Goal: Task Accomplishment & Management: Use online tool/utility

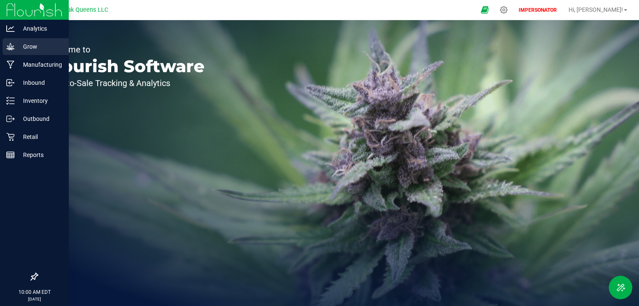
click at [13, 47] on icon at bounding box center [10, 46] width 8 height 7
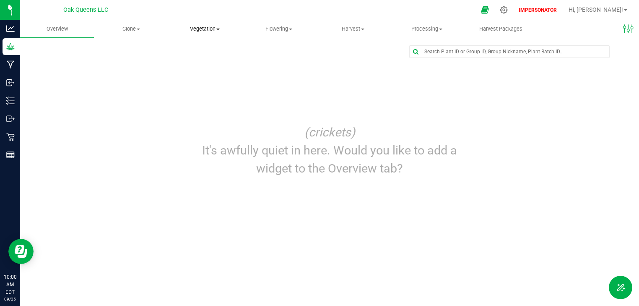
click at [186, 32] on span "Vegetation" at bounding box center [205, 29] width 73 height 8
click at [197, 50] on span "Veg groups" at bounding box center [194, 50] width 53 height 7
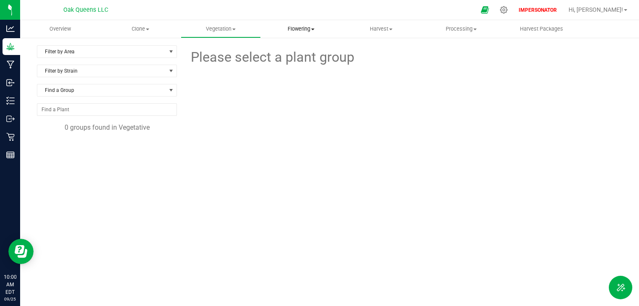
click at [303, 31] on span "Flowering" at bounding box center [300, 29] width 79 height 8
click at [293, 59] on span "Flowering groups" at bounding box center [296, 60] width 70 height 7
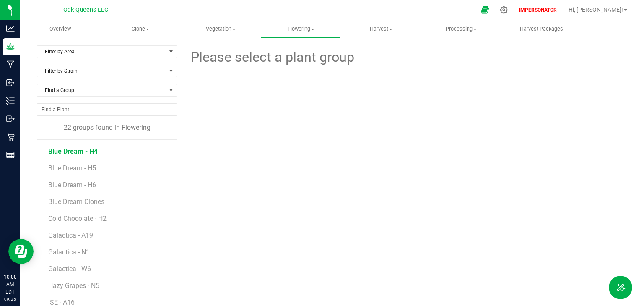
click at [90, 151] on span "Blue Dream - H4" at bounding box center [72, 151] width 49 height 8
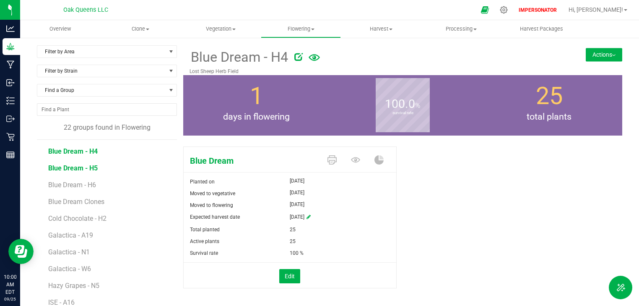
click at [84, 169] on span "Blue Dream - H5" at bounding box center [72, 168] width 49 height 8
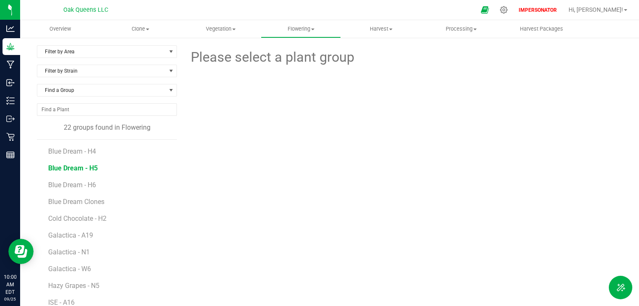
click at [84, 169] on span "Blue Dream - H5" at bounding box center [72, 168] width 49 height 8
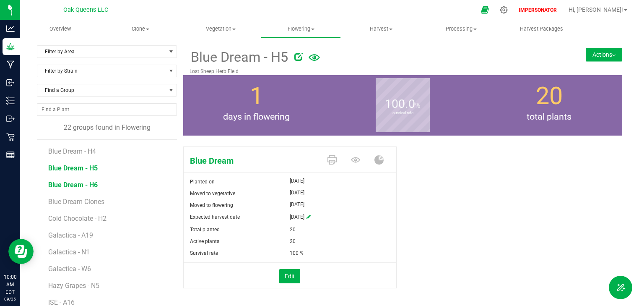
click at [63, 185] on span "Blue Dream - H6" at bounding box center [72, 185] width 49 height 8
click at [83, 170] on span "Blue Dream - H5" at bounding box center [72, 168] width 49 height 8
click at [80, 184] on span "Blue Dream - H6" at bounding box center [72, 185] width 49 height 8
click at [607, 10] on span "Hi, Beck!" at bounding box center [596, 9] width 55 height 7
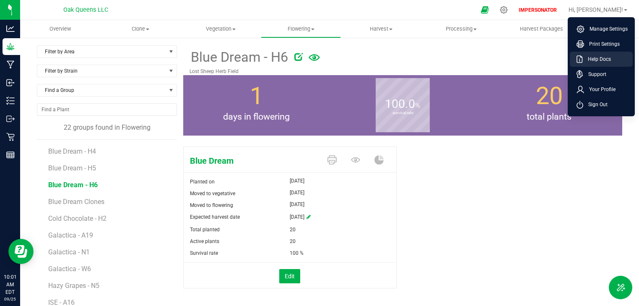
click at [599, 58] on span "Help Docs" at bounding box center [597, 59] width 28 height 8
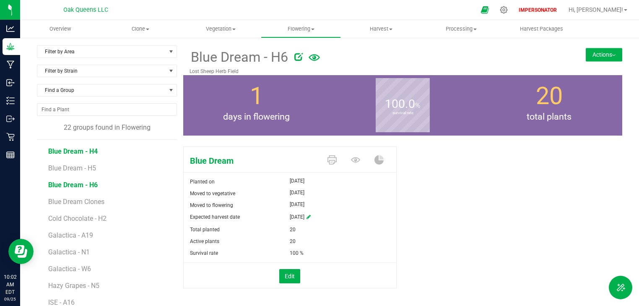
click at [90, 148] on span "Blue Dream - H4" at bounding box center [72, 151] width 49 height 8
click at [85, 169] on span "Blue Dream - H5" at bounding box center [72, 168] width 49 height 8
click at [79, 184] on span "Blue Dream - H6" at bounding box center [72, 185] width 49 height 8
click at [76, 172] on li "Blue Dream - H5" at bounding box center [109, 164] width 123 height 17
click at [70, 167] on span "Blue Dream - H5" at bounding box center [72, 168] width 49 height 8
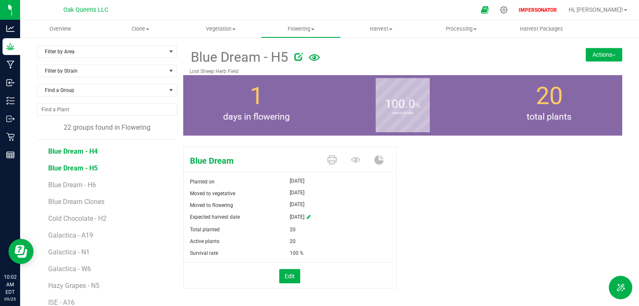
click at [70, 153] on span "Blue Dream - H4" at bounding box center [72, 151] width 49 height 8
click at [598, 53] on button "Actions" at bounding box center [604, 54] width 36 height 13
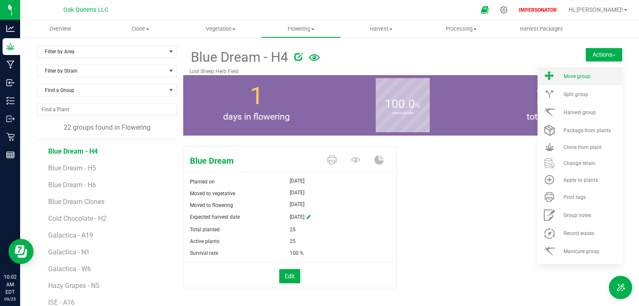
click at [564, 75] on span "Move group" at bounding box center [577, 76] width 27 height 6
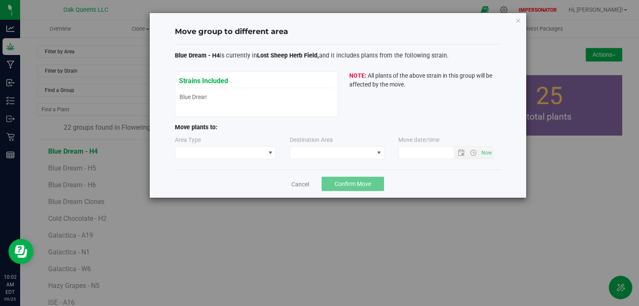
type input "9/25/2025 10:02 AM"
click at [302, 186] on link "Cancel" at bounding box center [300, 184] width 18 height 8
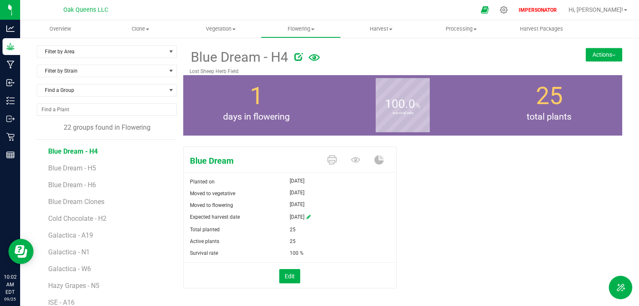
click at [591, 55] on button "Actions" at bounding box center [604, 54] width 36 height 13
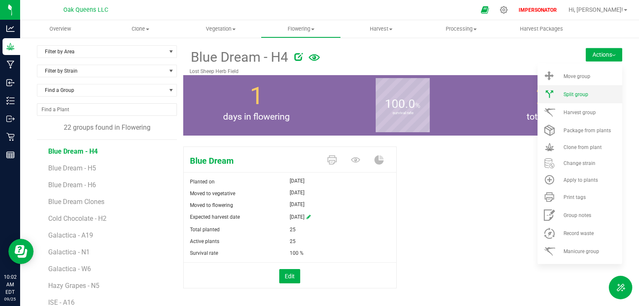
click at [565, 95] on span "Split group" at bounding box center [576, 94] width 25 height 6
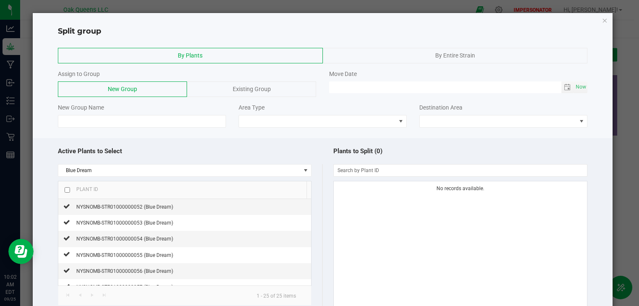
click at [255, 91] on span "Existing Group" at bounding box center [252, 89] width 38 height 7
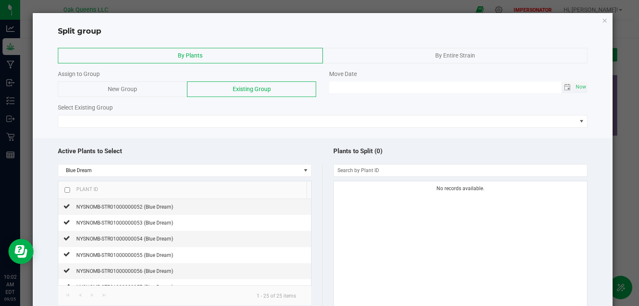
type input "MM/dd/yy HH:MM AM"
click at [337, 85] on input "MM/dd/yy HH:MM AM" at bounding box center [445, 86] width 233 height 10
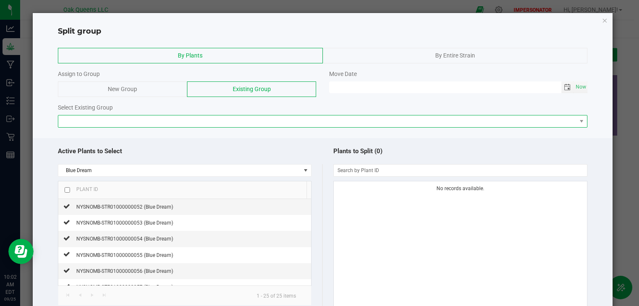
click at [203, 115] on span at bounding box center [323, 121] width 530 height 13
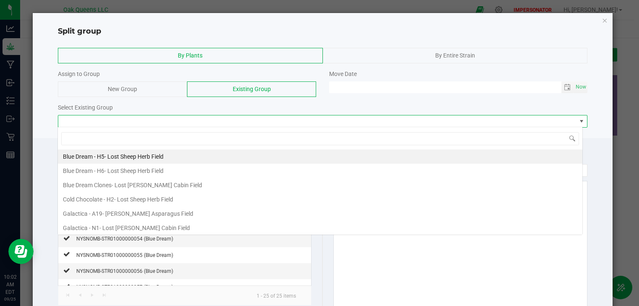
scroll to position [12, 525]
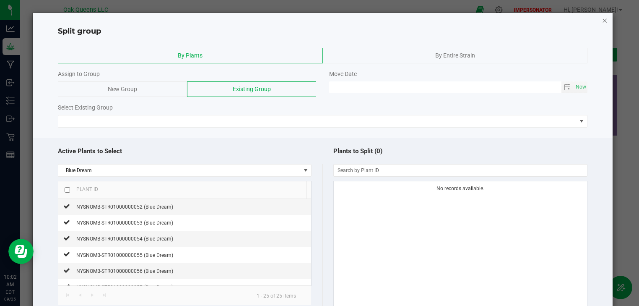
click at [602, 20] on icon "button" at bounding box center [605, 20] width 6 height 10
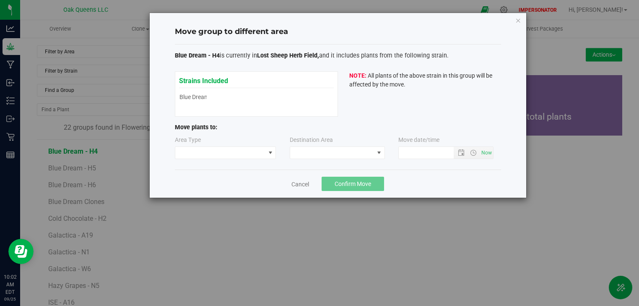
type input "9/25/2025 10:02 AM"
click at [295, 183] on link "Cancel" at bounding box center [300, 184] width 18 height 8
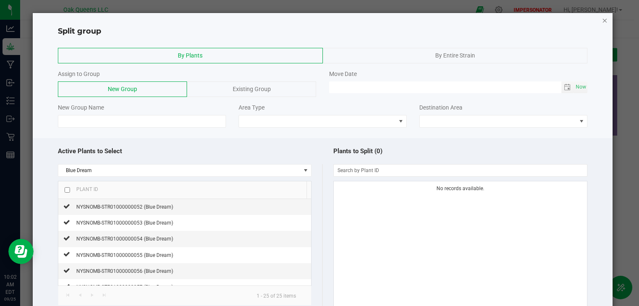
click at [602, 20] on icon "button" at bounding box center [605, 20] width 6 height 10
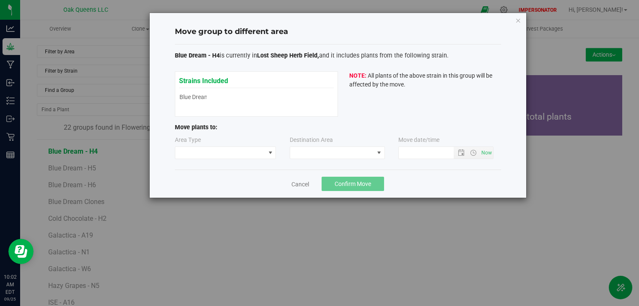
type input "9/25/2025 10:02 AM"
click at [300, 182] on link "Cancel" at bounding box center [300, 184] width 18 height 8
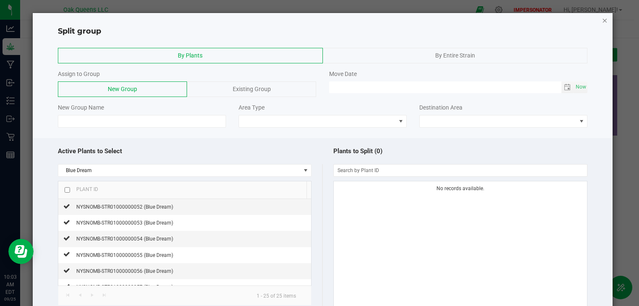
click at [602, 21] on icon "button" at bounding box center [605, 20] width 6 height 10
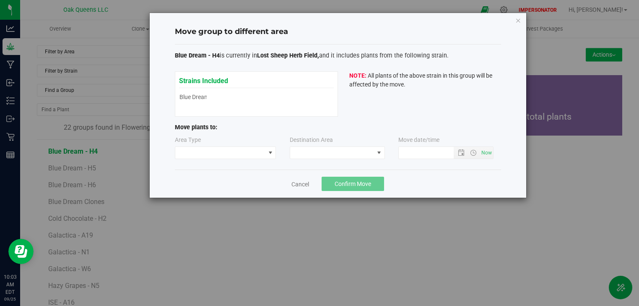
type input "9/25/2025 10:03 AM"
click at [297, 183] on link "Cancel" at bounding box center [300, 184] width 18 height 8
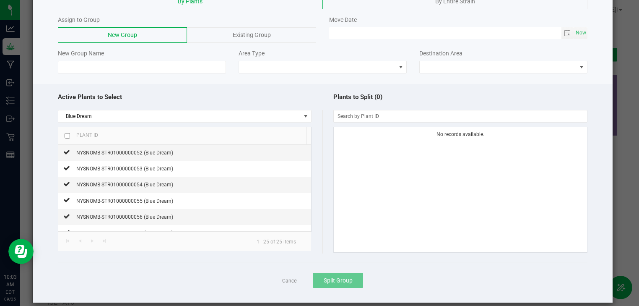
scroll to position [63, 0]
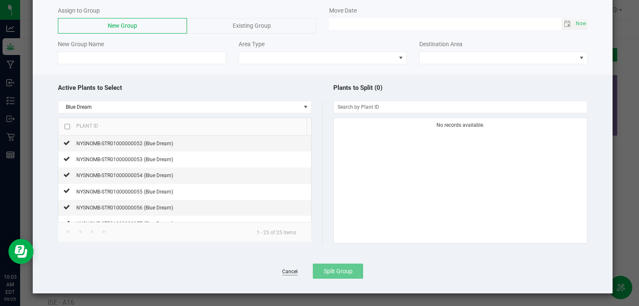
click at [285, 271] on link "Cancel" at bounding box center [290, 271] width 16 height 7
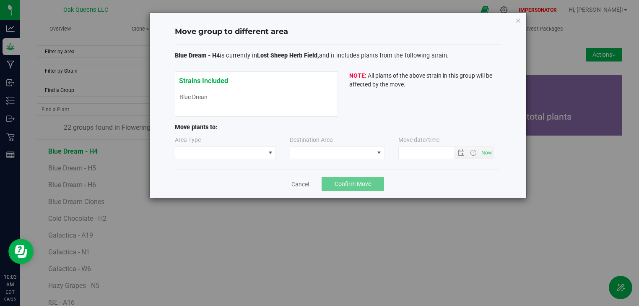
type input "9/25/2025 10:03 AM"
click at [297, 184] on link "Cancel" at bounding box center [300, 184] width 18 height 8
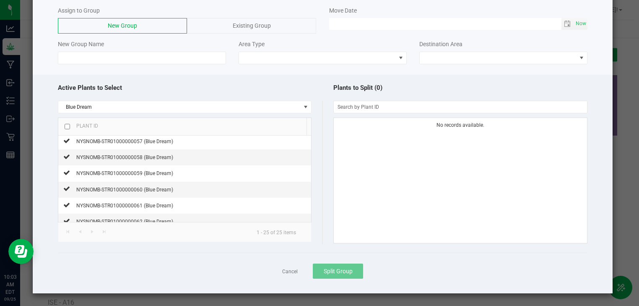
scroll to position [134, 0]
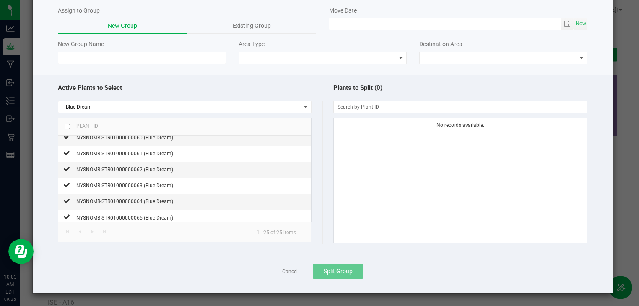
click at [615, 220] on ngb-modal-window "Split group By Plants By Entire Strain Assign to Group New Group Existing Group…" at bounding box center [322, 153] width 645 height 306
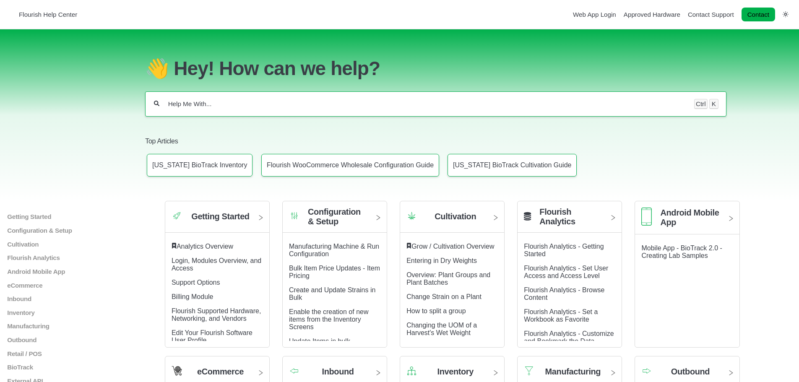
click at [200, 106] on input "Help Me With..." at bounding box center [426, 104] width 519 height 8
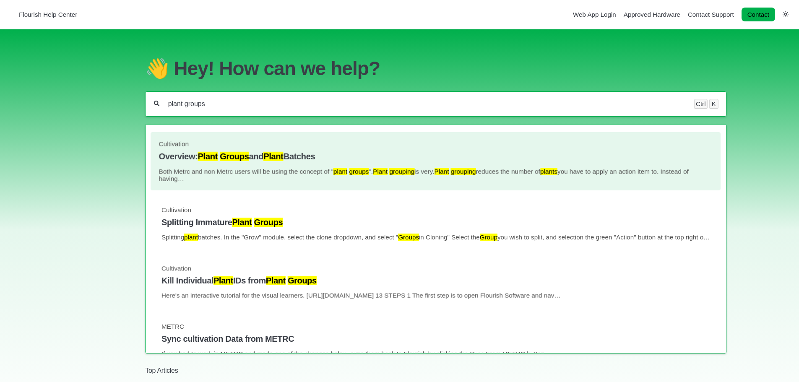
type input "plant groups"
click at [229, 161] on mark "Groups" at bounding box center [234, 156] width 29 height 9
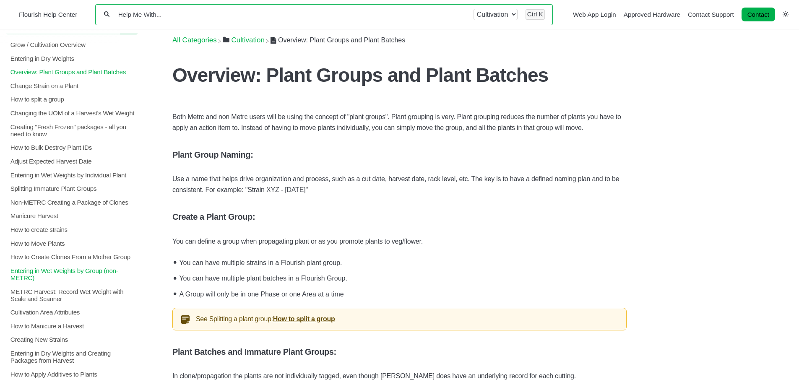
scroll to position [42, 0]
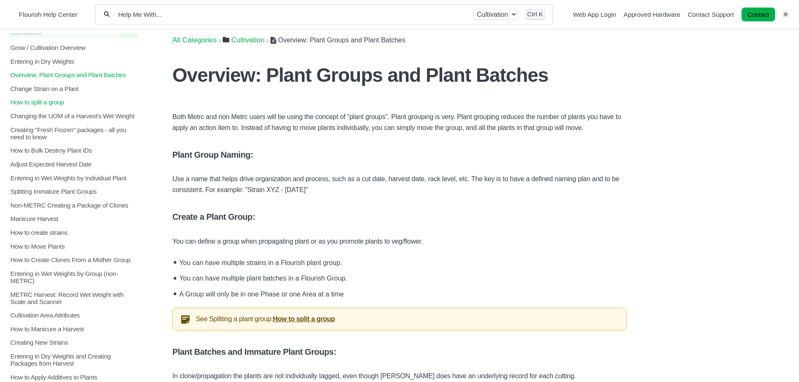
click at [47, 103] on p "How to split a group" at bounding box center [74, 102] width 128 height 7
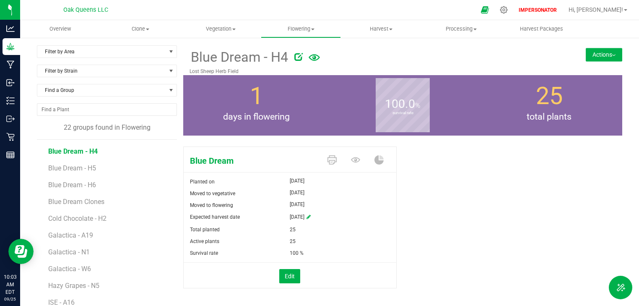
click at [589, 54] on button "Actions" at bounding box center [604, 54] width 36 height 13
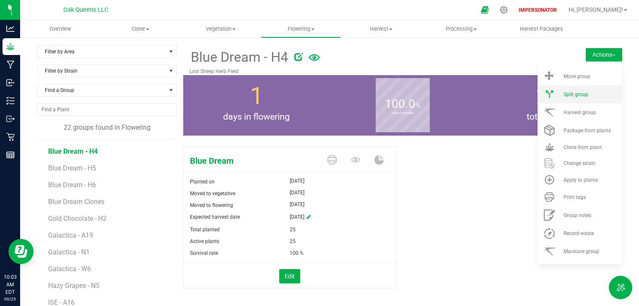
click at [575, 95] on span "Split group" at bounding box center [576, 94] width 25 height 6
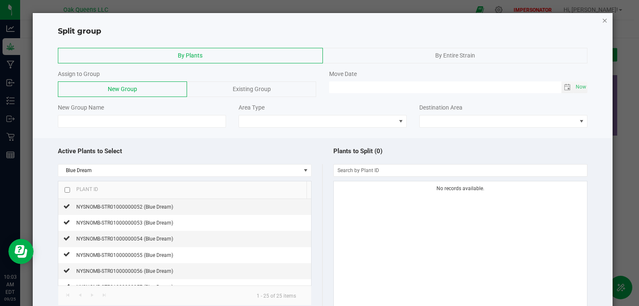
click at [602, 21] on icon "button" at bounding box center [605, 20] width 6 height 10
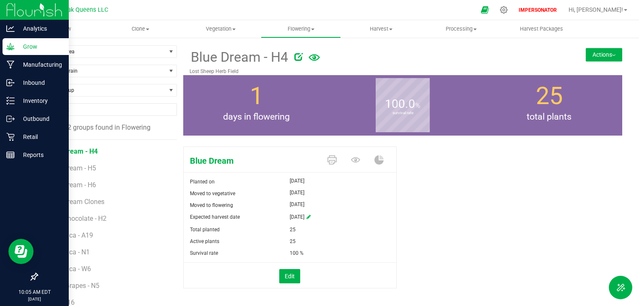
click at [12, 5] on img at bounding box center [34, 10] width 56 height 20
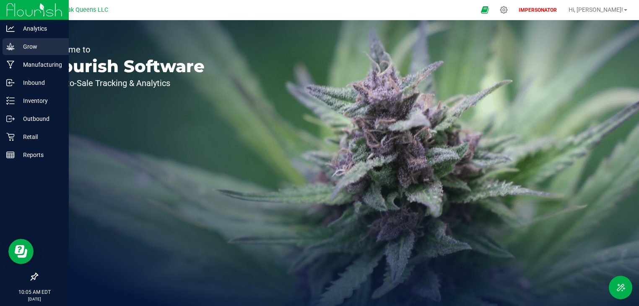
click at [23, 47] on p "Grow" at bounding box center [40, 47] width 50 height 10
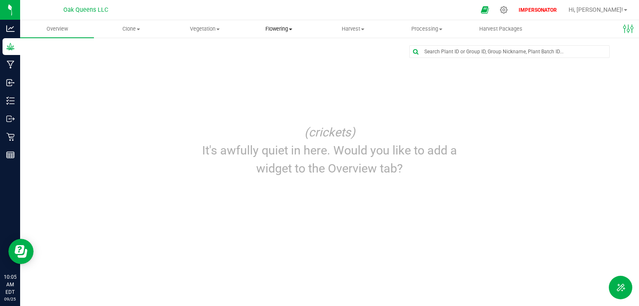
click at [280, 28] on span "Flowering" at bounding box center [278, 29] width 73 height 8
click at [200, 29] on span "Vegetation" at bounding box center [205, 29] width 73 height 8
click at [195, 50] on span "Veg groups" at bounding box center [194, 50] width 53 height 7
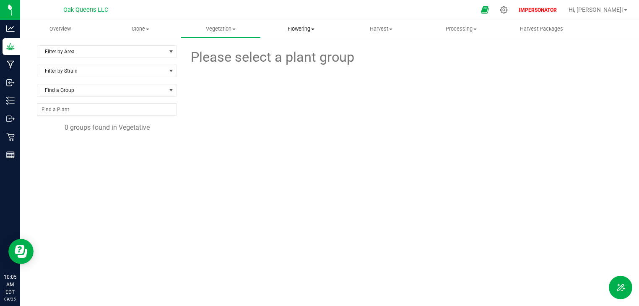
click at [299, 27] on span "Flowering" at bounding box center [300, 29] width 79 height 8
click at [298, 61] on span "Flowering groups" at bounding box center [296, 60] width 70 height 7
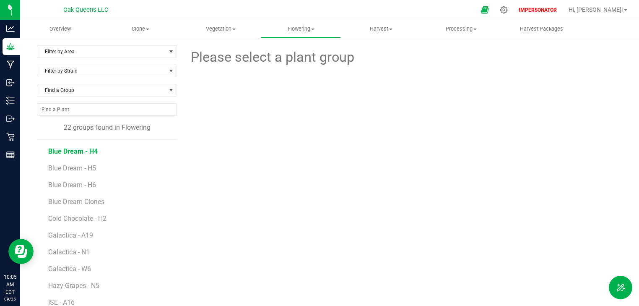
click at [67, 151] on span "Blue Dream - H4" at bounding box center [72, 151] width 49 height 8
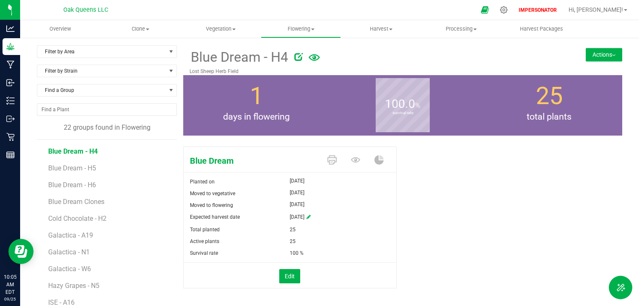
click at [590, 54] on button "Actions" at bounding box center [604, 54] width 36 height 13
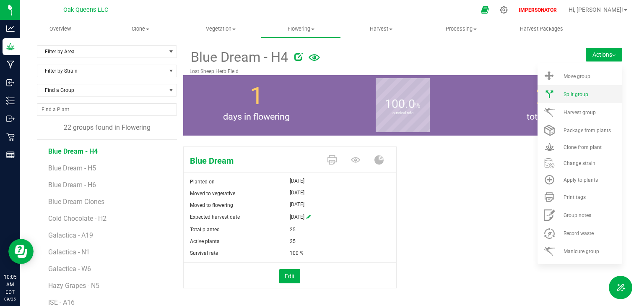
click at [564, 93] on span "Split group" at bounding box center [576, 94] width 25 height 6
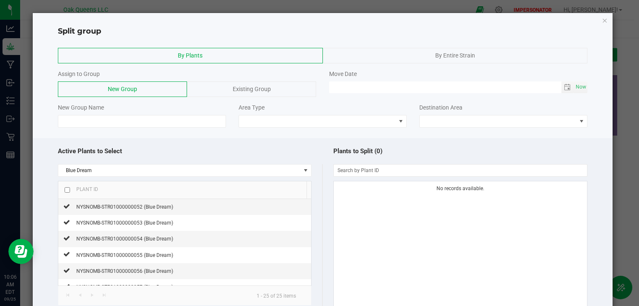
click at [213, 92] on div "Existing Group" at bounding box center [251, 89] width 129 height 16
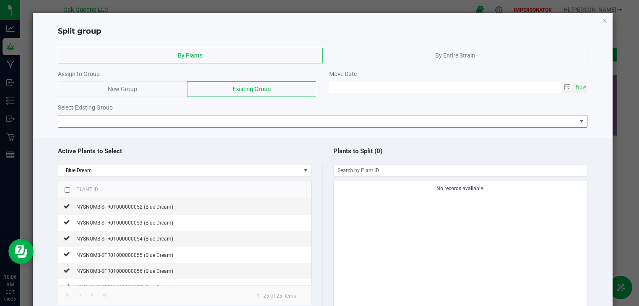
click at [148, 118] on span at bounding box center [317, 121] width 518 height 12
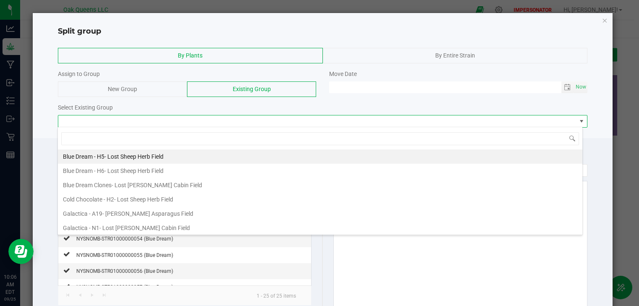
scroll to position [12, 525]
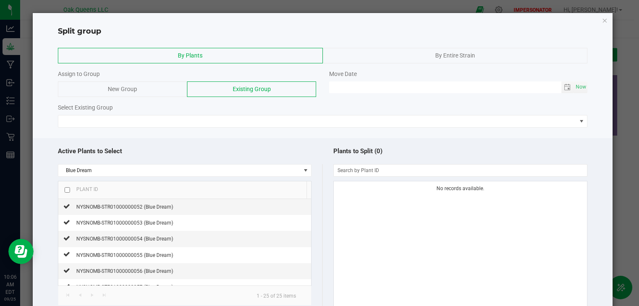
click at [141, 109] on div "Select Existing Group" at bounding box center [323, 107] width 530 height 9
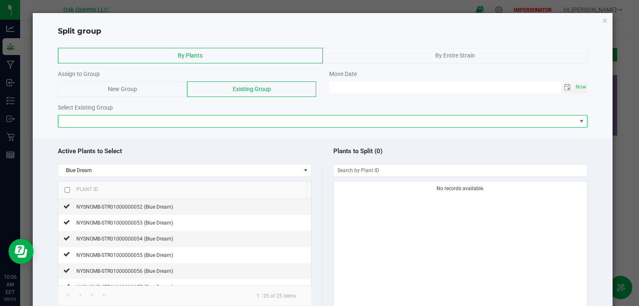
click at [176, 119] on span at bounding box center [317, 121] width 518 height 12
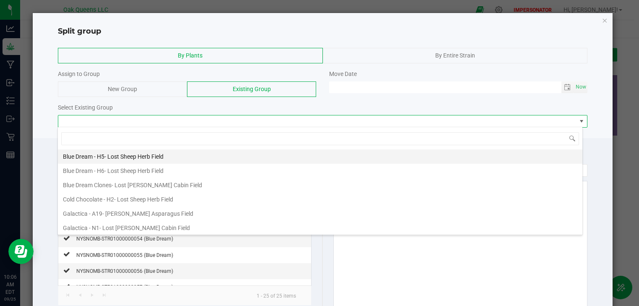
click at [106, 156] on span "- Lost Sheep Herb Field" at bounding box center [133, 156] width 59 height 7
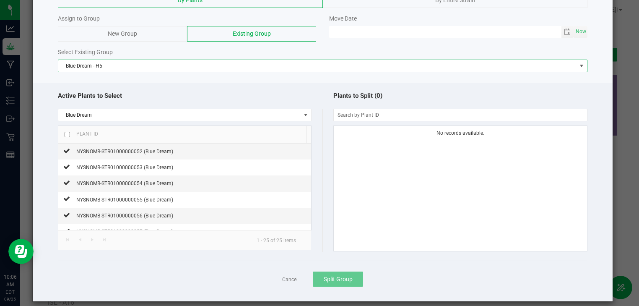
scroll to position [63, 0]
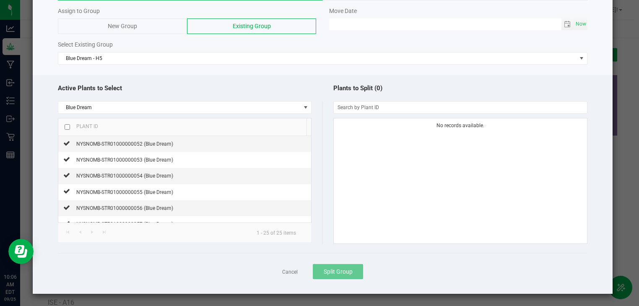
click at [68, 124] on input "checkbox" at bounding box center [67, 126] width 5 height 5
checkbox input "true"
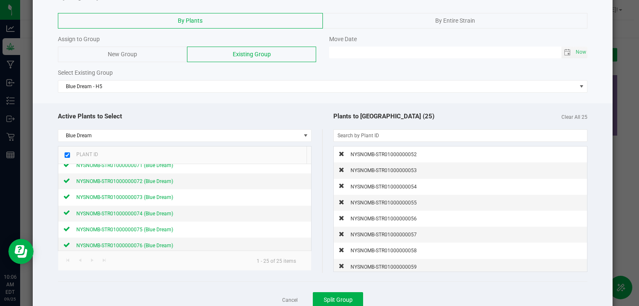
scroll to position [0, 0]
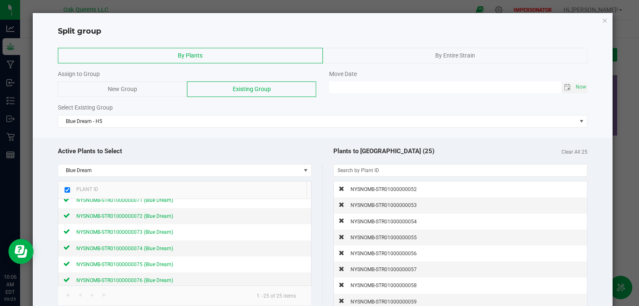
drag, startPoint x: 600, startPoint y: 20, endPoint x: 545, endPoint y: 24, distance: 54.7
click at [586, 20] on div "Split group" at bounding box center [323, 28] width 580 height 17
click at [602, 20] on icon "button" at bounding box center [605, 20] width 6 height 10
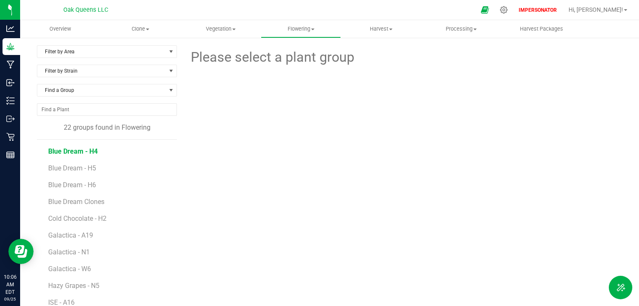
click at [75, 150] on span "Blue Dream - H4" at bounding box center [72, 151] width 49 height 8
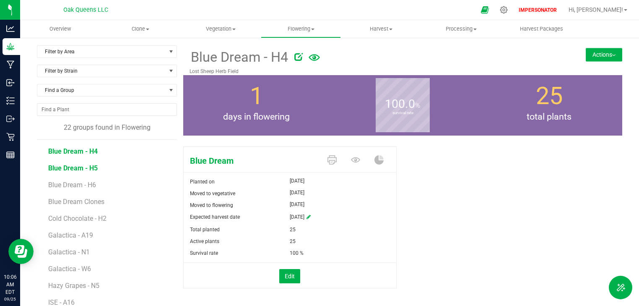
click at [68, 167] on span "Blue Dream - H5" at bounding box center [72, 168] width 49 height 8
click at [62, 183] on span "Blue Dream - H6" at bounding box center [72, 185] width 49 height 8
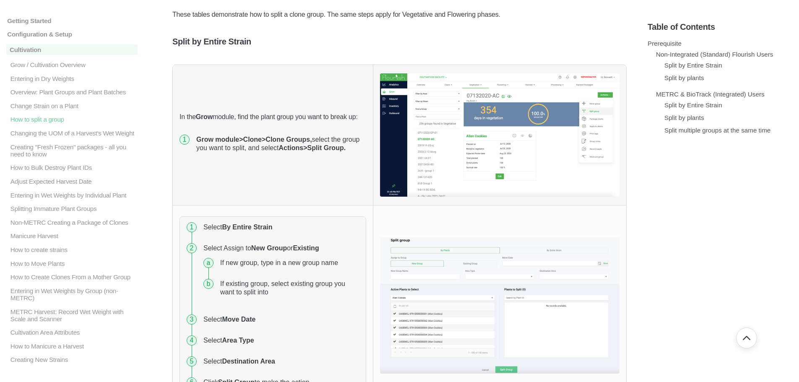
scroll to position [252, 0]
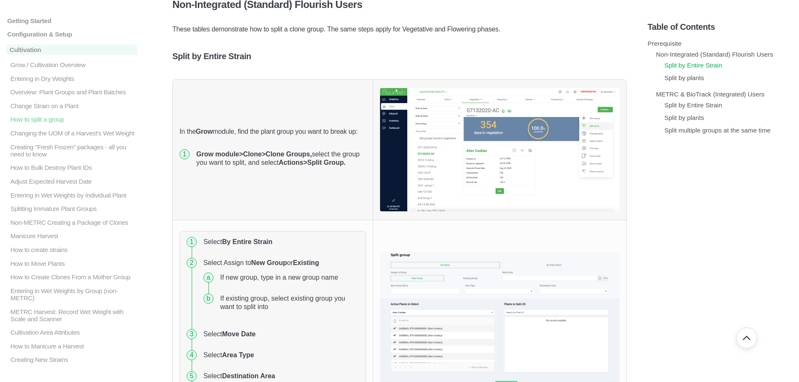
click at [685, 65] on link "Split by Entire Strain" at bounding box center [693, 65] width 58 height 7
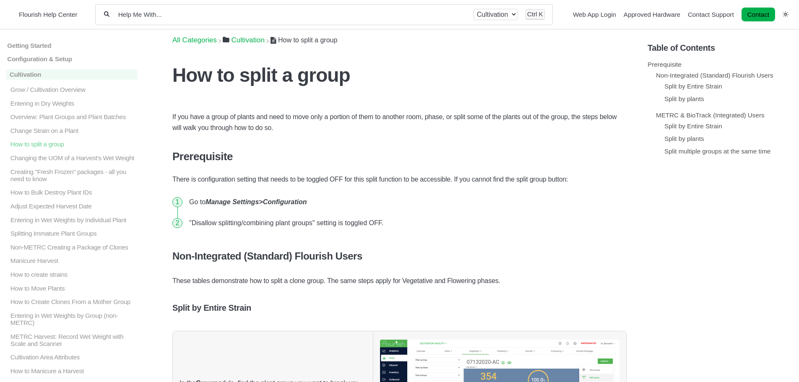
click at [274, 73] on h1 "How to split a group" at bounding box center [399, 75] width 454 height 23
click at [437, 85] on h1 "How to split a group" at bounding box center [399, 75] width 454 height 23
click at [214, 157] on h3 "Prerequisite" at bounding box center [399, 156] width 454 height 13
click at [263, 75] on h1 "How to split a group" at bounding box center [399, 75] width 454 height 23
click at [346, 75] on h1 "How to split a group" at bounding box center [399, 75] width 454 height 23
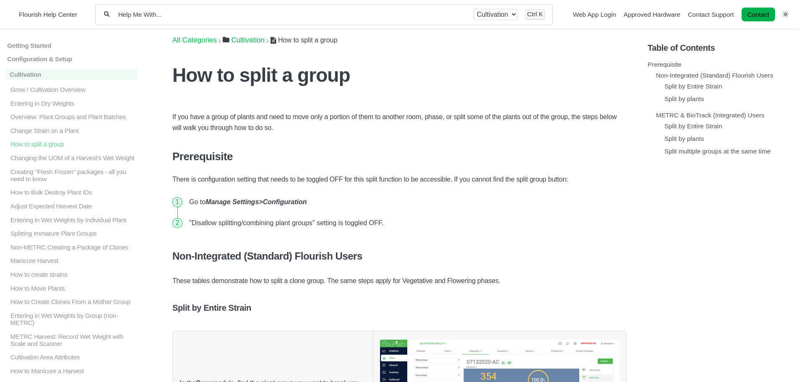
click at [346, 75] on h1 "How to split a group" at bounding box center [399, 75] width 454 height 23
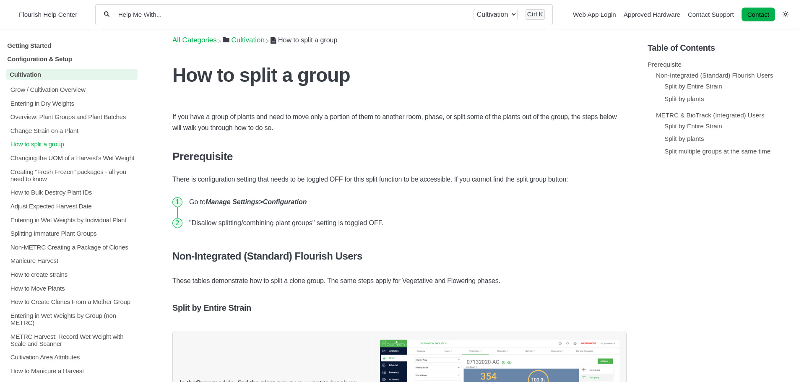
click at [54, 145] on p "How to split a group" at bounding box center [74, 144] width 128 height 7
